Goal: Information Seeking & Learning: Learn about a topic

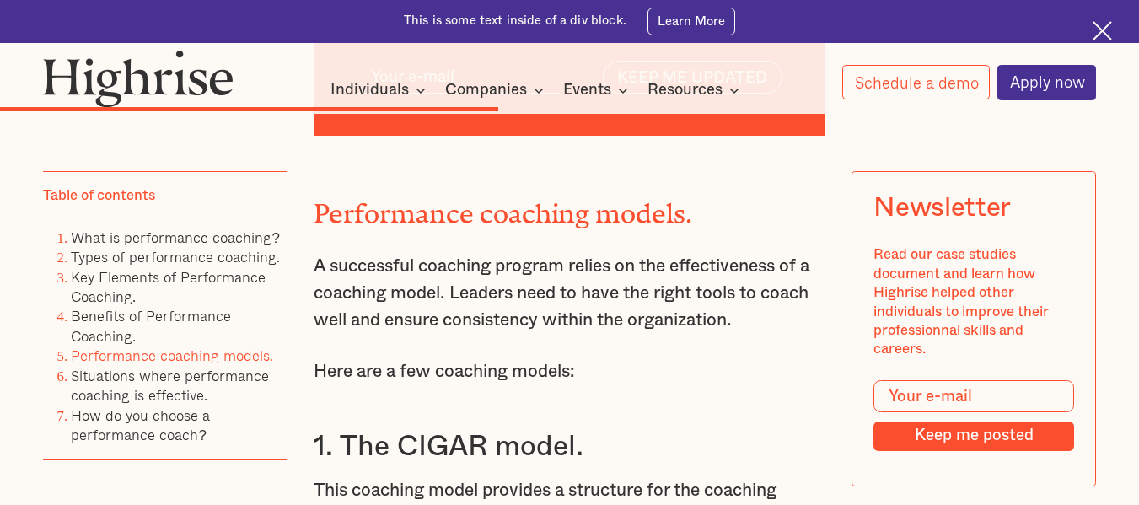
scroll to position [6656, 0]
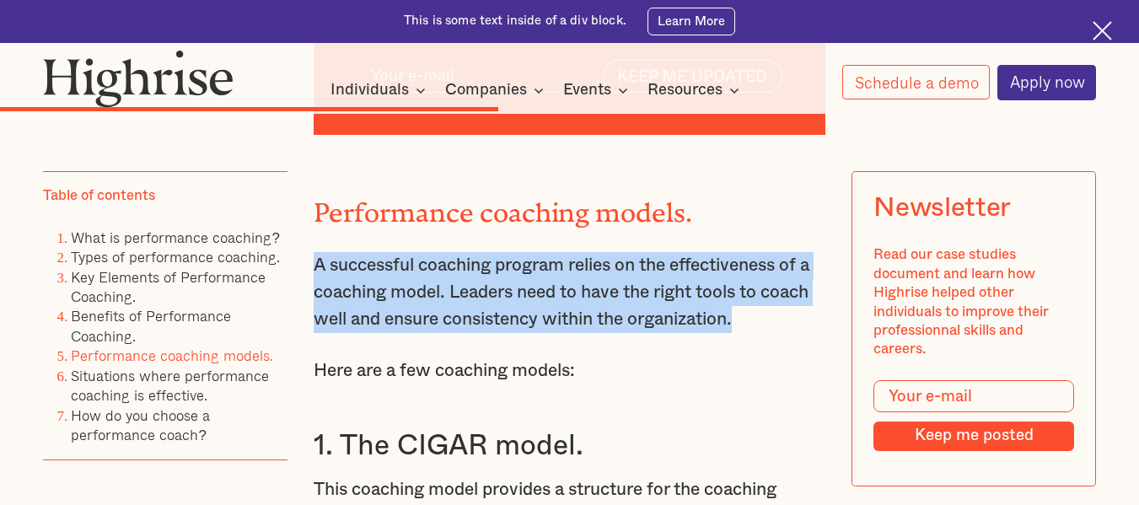
drag, startPoint x: 312, startPoint y: 359, endPoint x: 743, endPoint y: 401, distance: 432.8
click at [743, 332] on p "A successful coaching program relies on the effectiveness of a coaching model. …" at bounding box center [570, 292] width 512 height 80
copy p "A successful coaching program relies on the effectiveness of a coaching model. …"
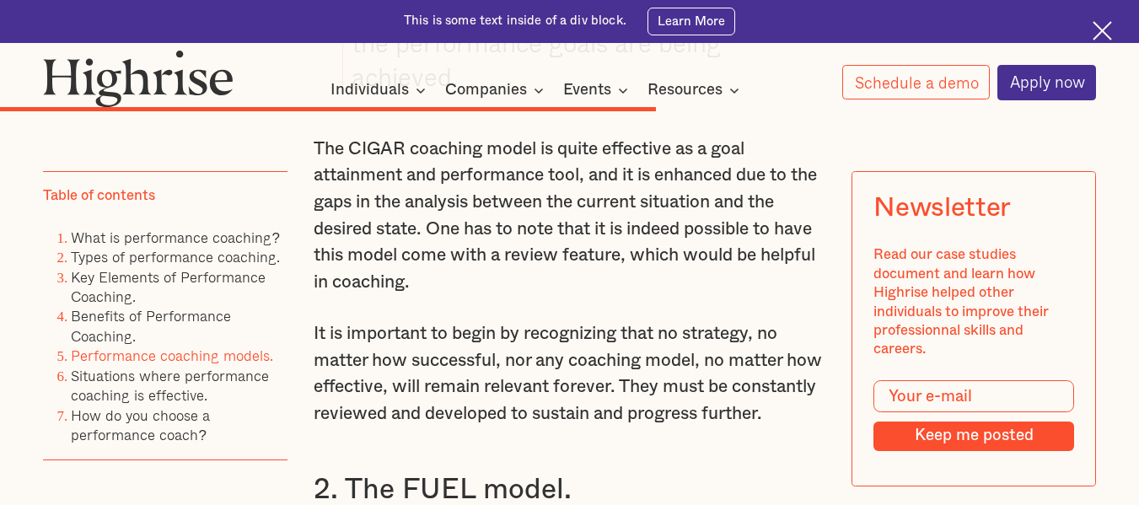
scroll to position [8408, 0]
drag, startPoint x: 569, startPoint y: 303, endPoint x: 506, endPoint y: 343, distance: 75.1
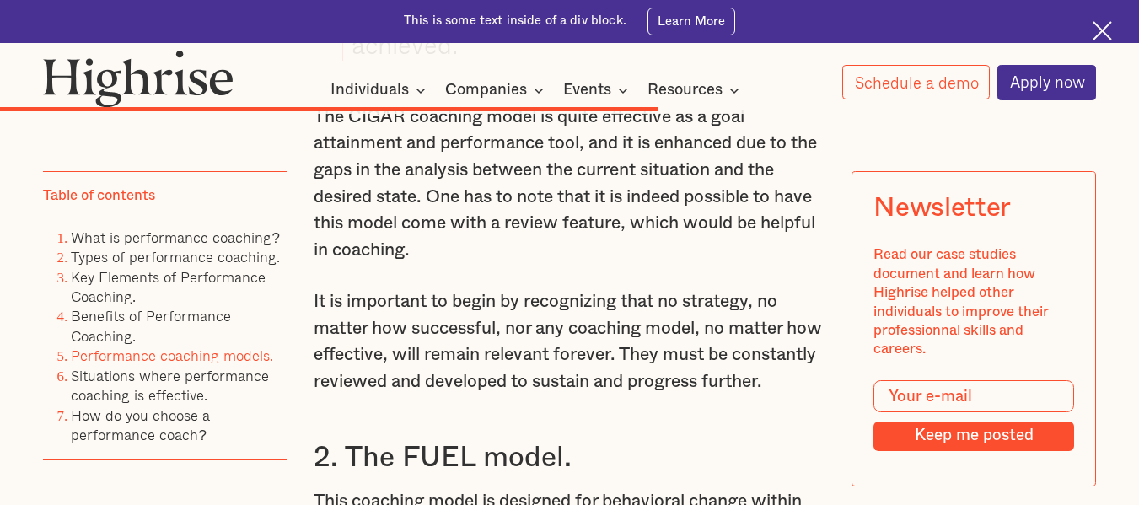
drag, startPoint x: 506, startPoint y: 343, endPoint x: 408, endPoint y: 303, distance: 105.8
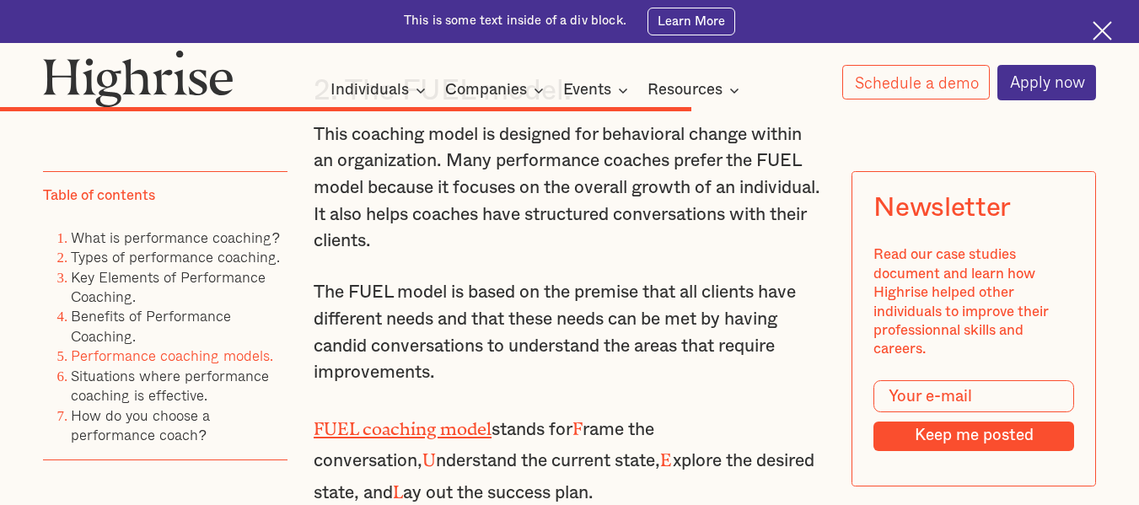
scroll to position [8798, 0]
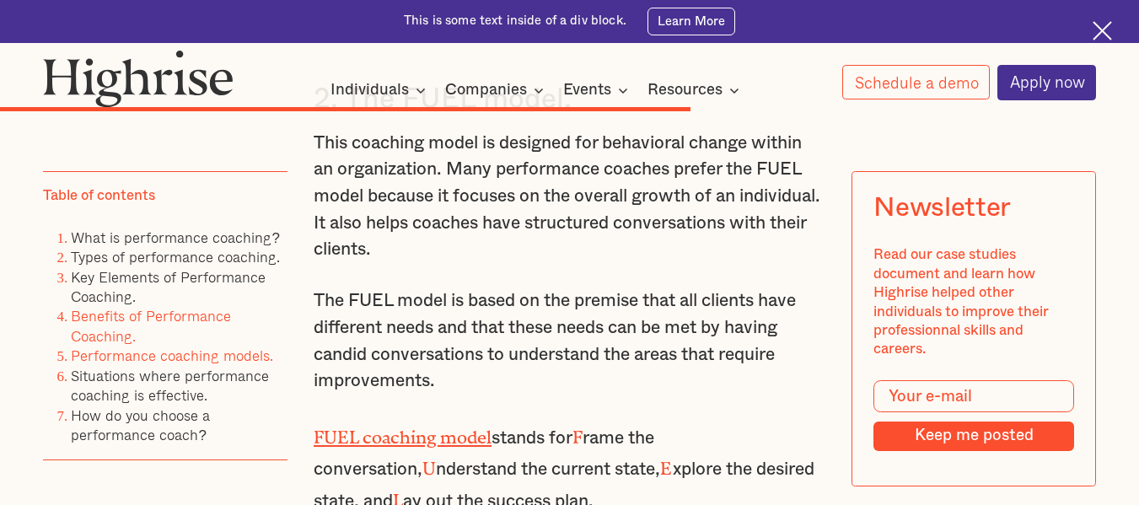
drag, startPoint x: 408, startPoint y: 303, endPoint x: 105, endPoint y: 314, distance: 302.9
click at [105, 314] on link "Benefits of Performance Coaching." at bounding box center [151, 325] width 160 height 42
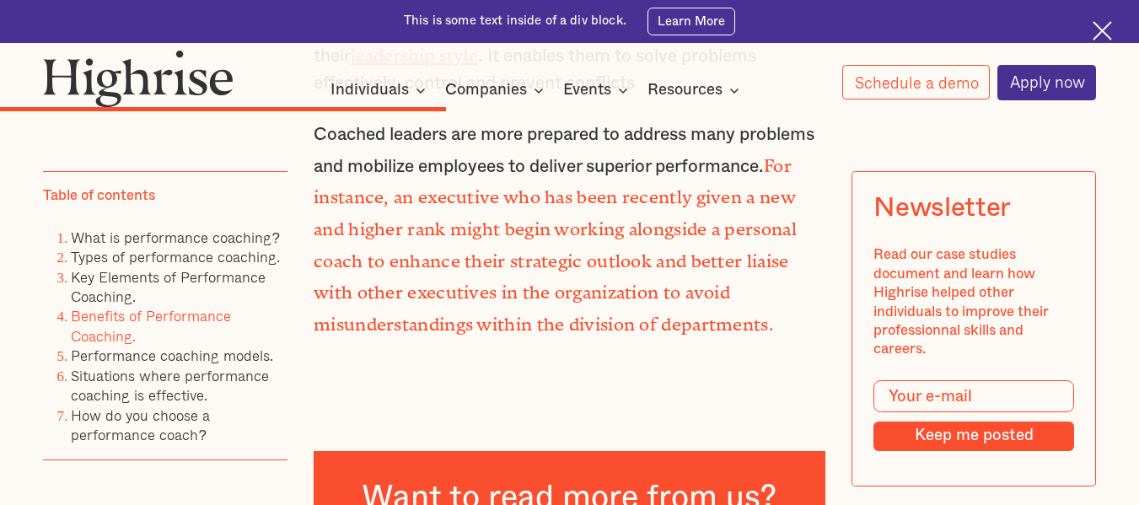
scroll to position [6071, 0]
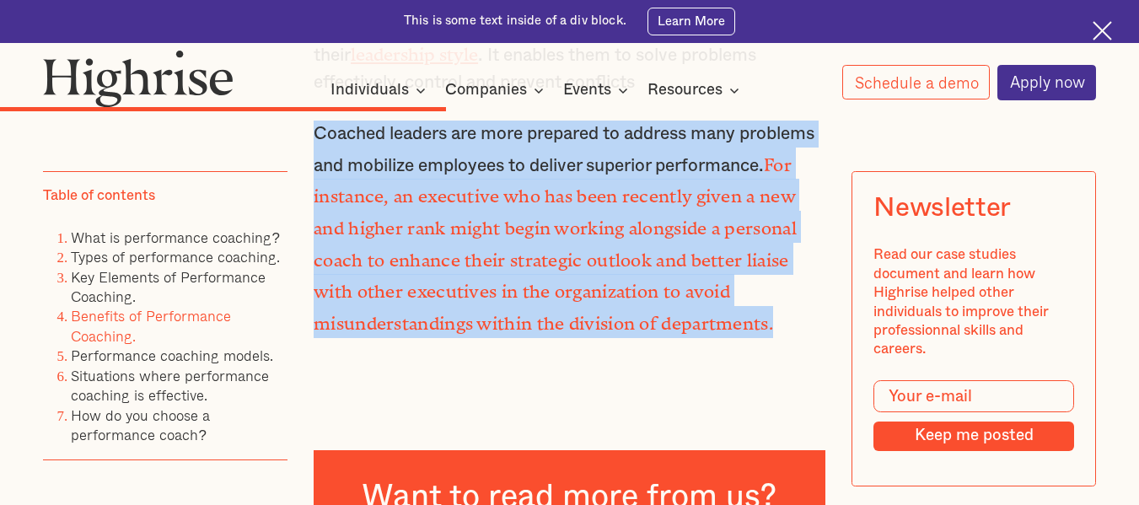
drag, startPoint x: 307, startPoint y: 213, endPoint x: 458, endPoint y: 418, distance: 254.4
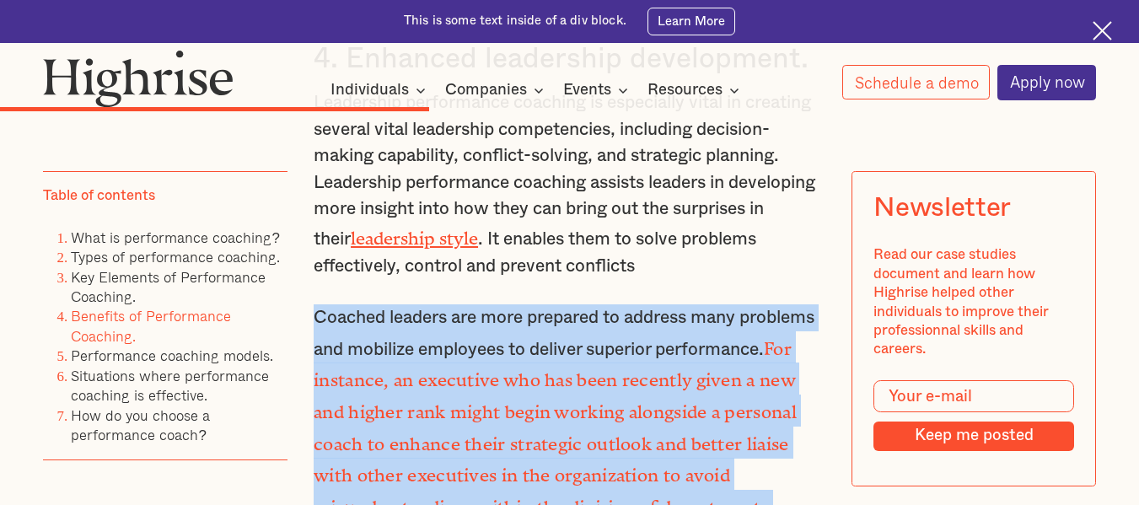
scroll to position [5888, 0]
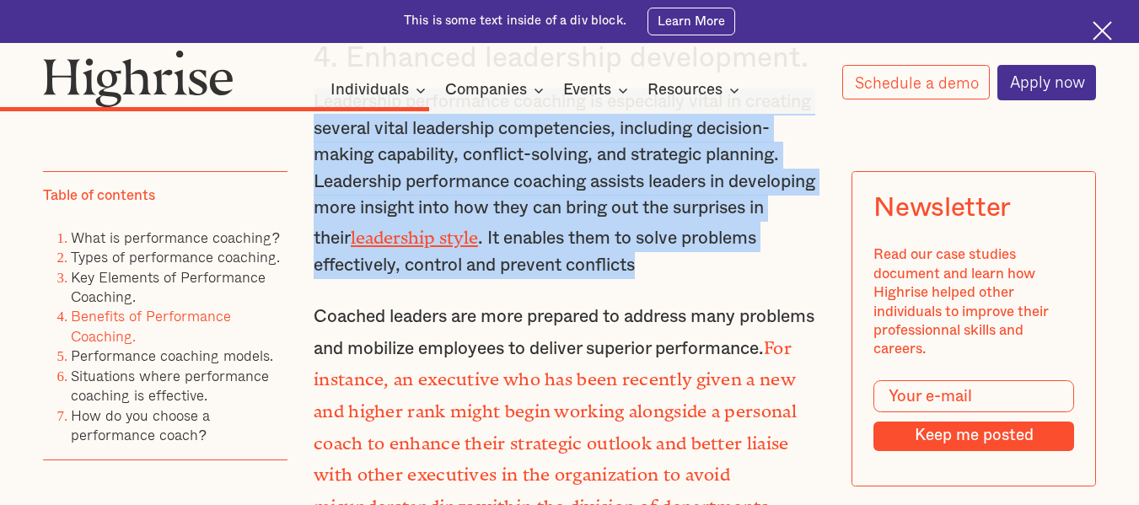
drag, startPoint x: 309, startPoint y: 185, endPoint x: 757, endPoint y: 350, distance: 477.7
copy p "Leadership performance coaching is especially vital in creating several vital l…"
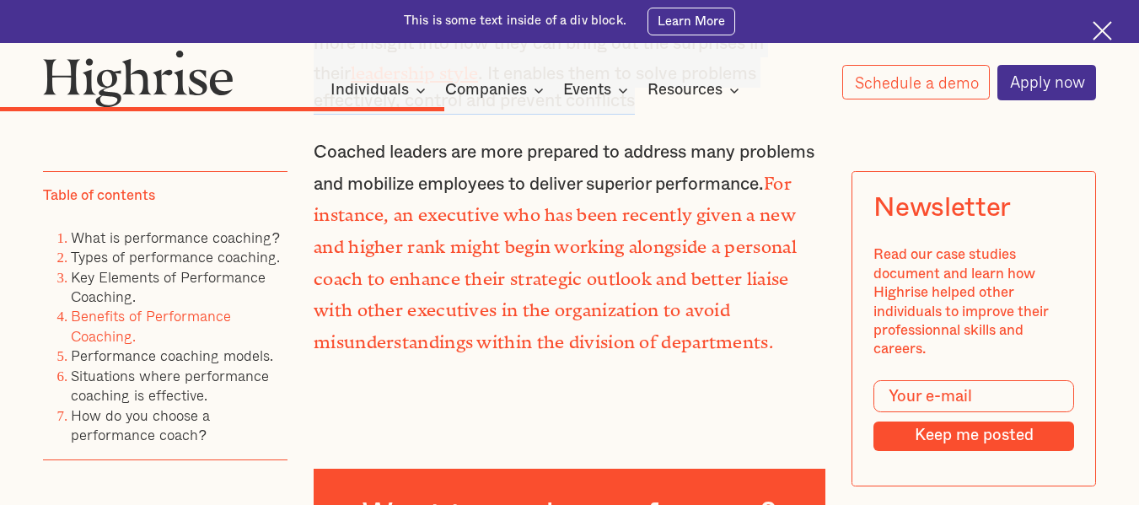
scroll to position [6051, 0]
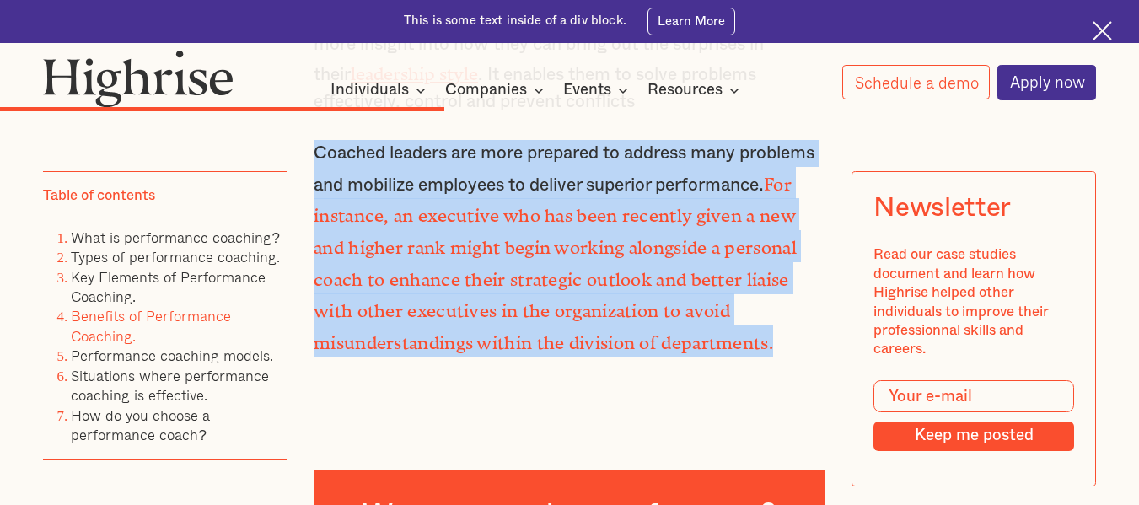
drag, startPoint x: 314, startPoint y: 250, endPoint x: 465, endPoint y: 427, distance: 233.2
click at [465, 357] on p "Coached leaders are more prepared to address many problems and mobilize employe…" at bounding box center [570, 249] width 512 height 218
copy p "Coached leaders are more prepared to address many problems and mobilize employe…"
